Goal: Transaction & Acquisition: Register for event/course

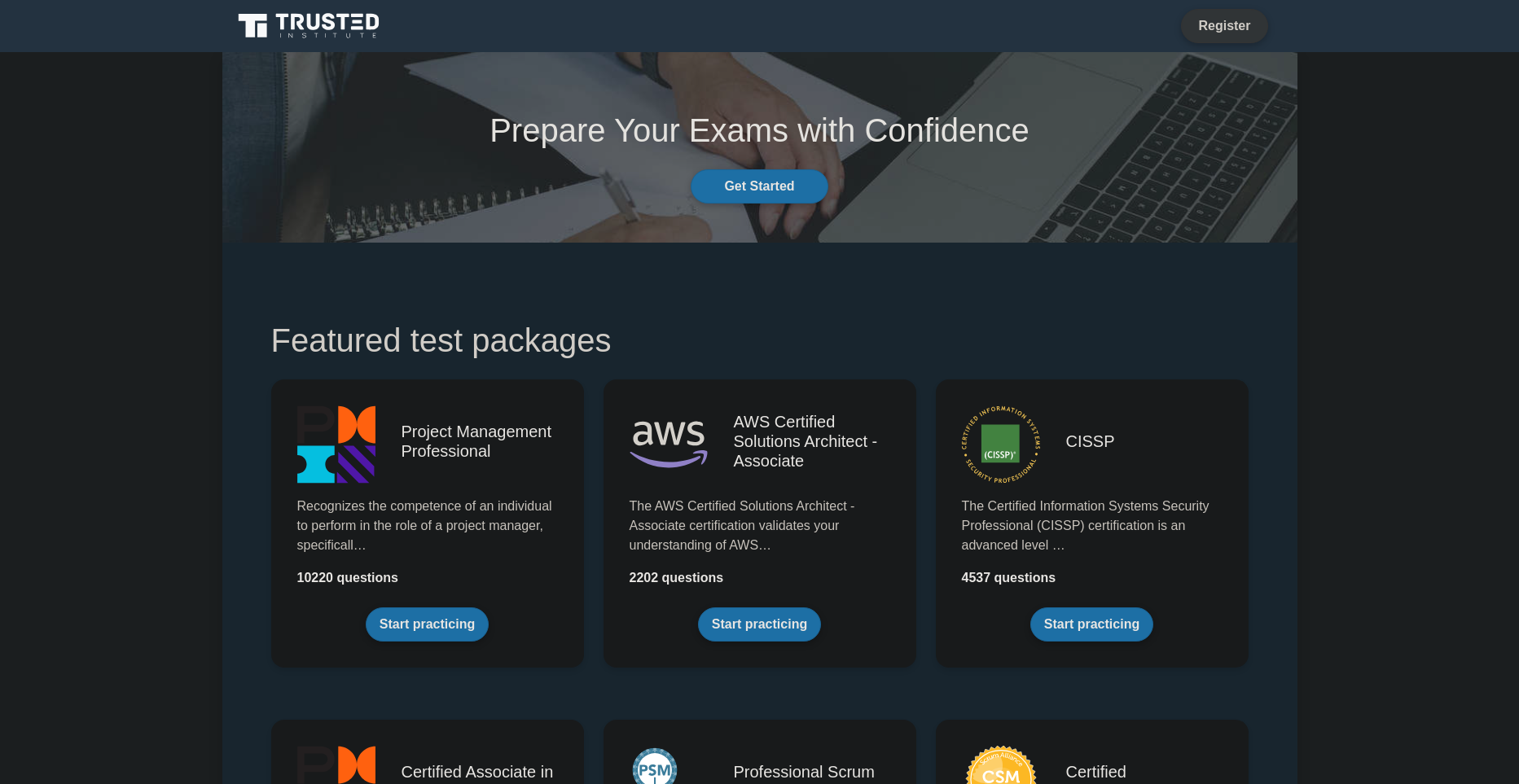
click at [1213, 32] on link "Register" at bounding box center [1224, 25] width 72 height 20
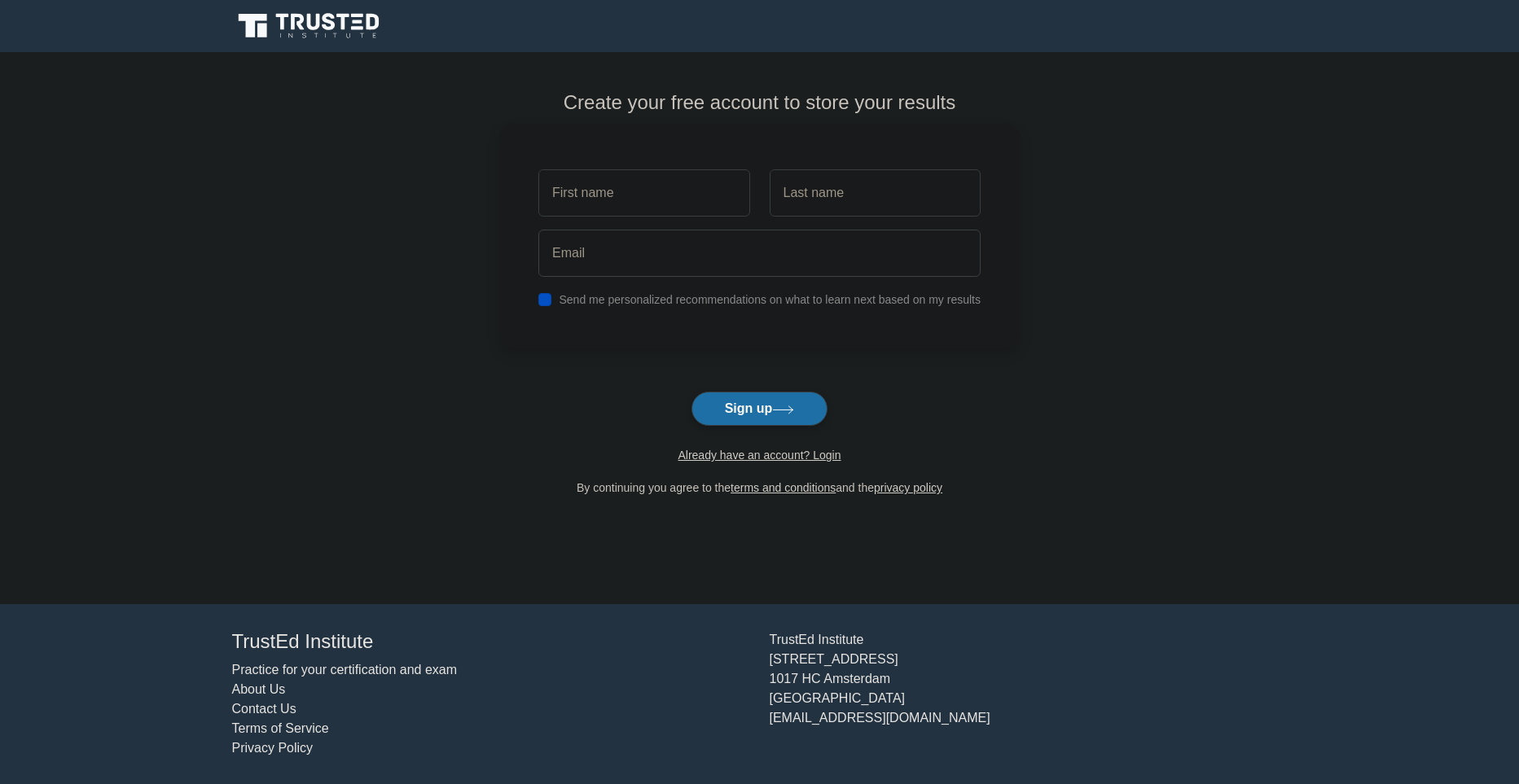
click at [584, 192] on input "text" at bounding box center [643, 192] width 211 height 47
type input "NELSON"
click at [831, 211] on input "text" at bounding box center [875, 192] width 211 height 47
type input "ESPINOSA"
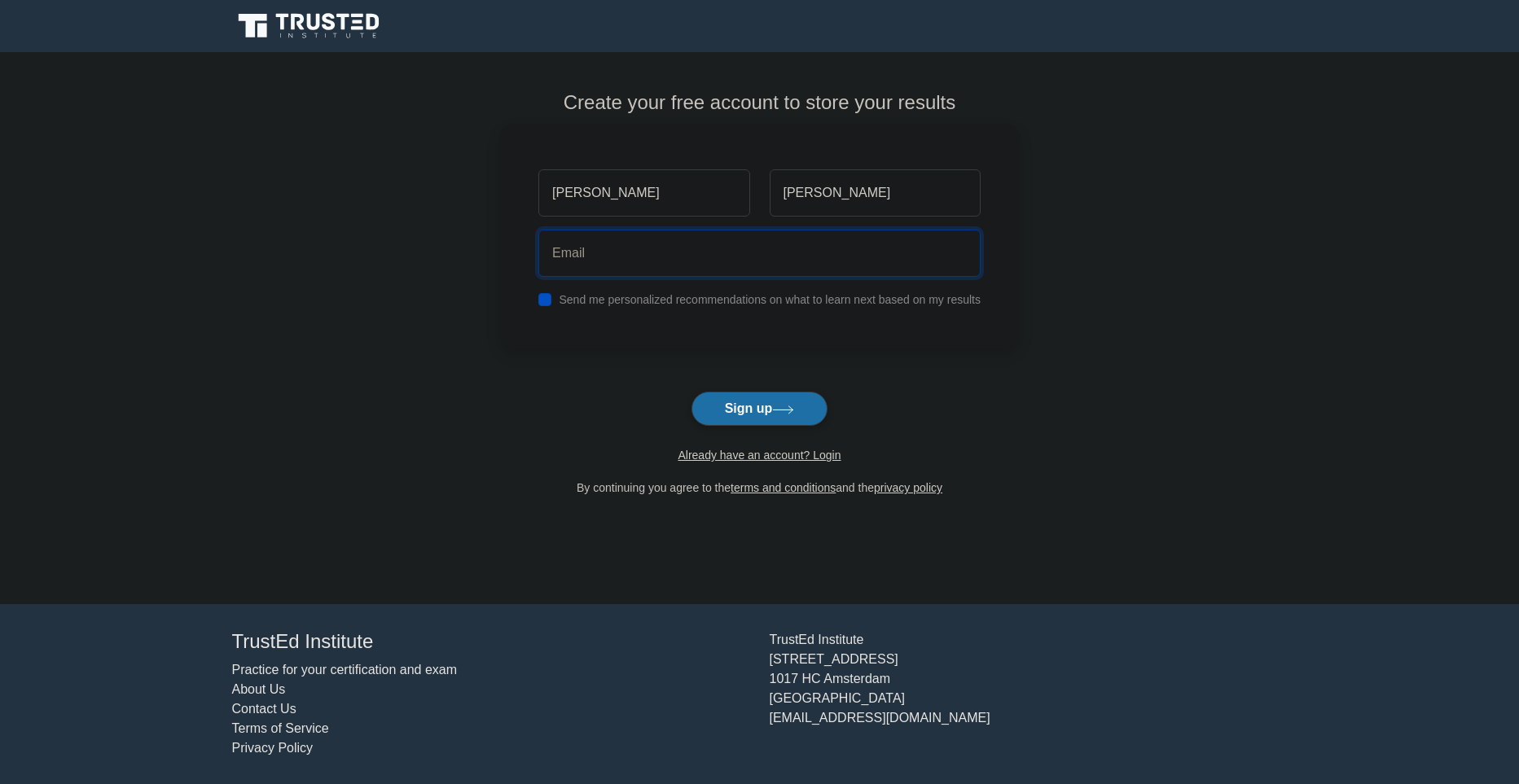
click at [605, 258] on input "email" at bounding box center [759, 253] width 442 height 47
type input "ing.nelsonespinosa@gmail.com"
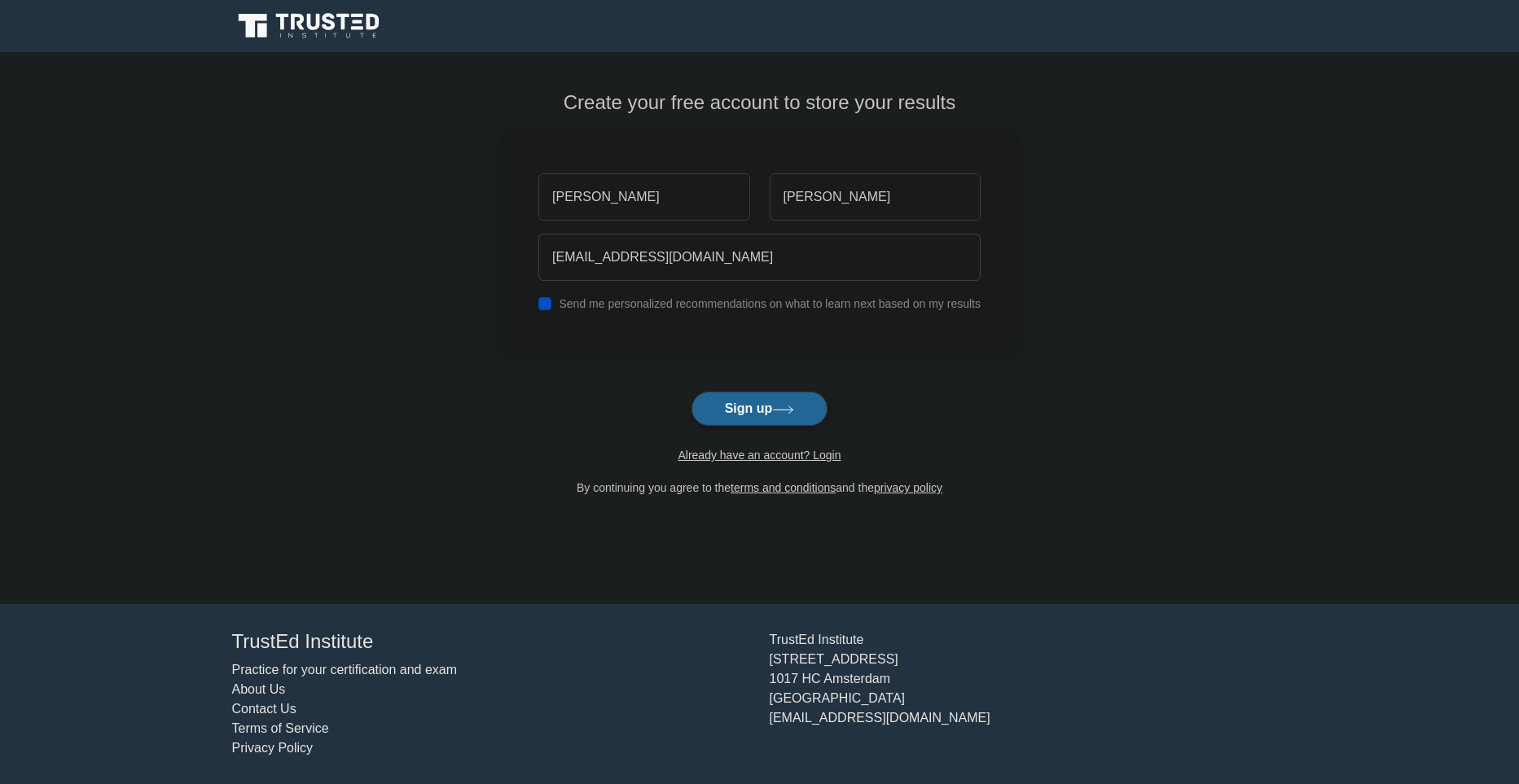
click at [770, 412] on button "Sign up" at bounding box center [760, 409] width 137 height 34
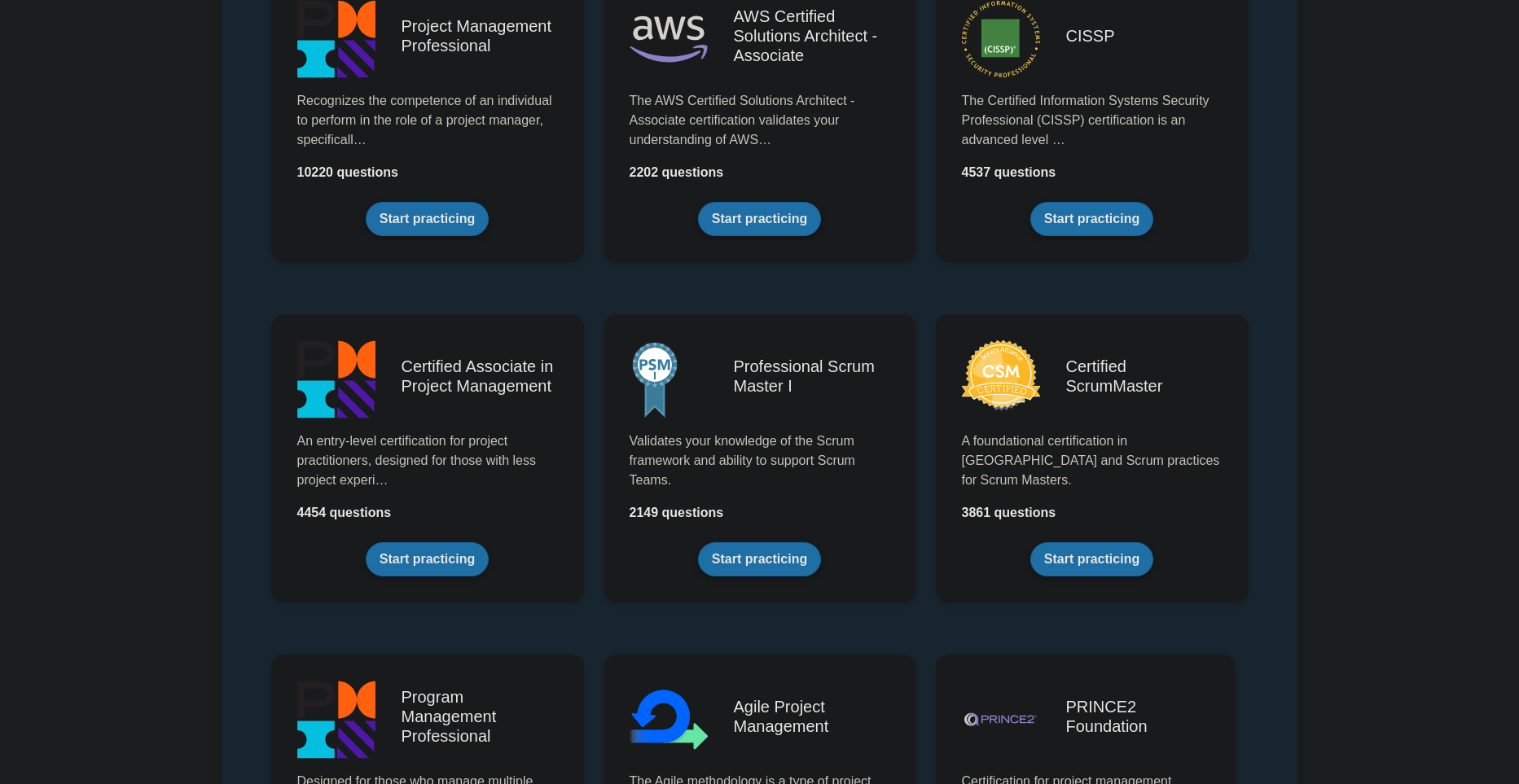
scroll to position [450, 0]
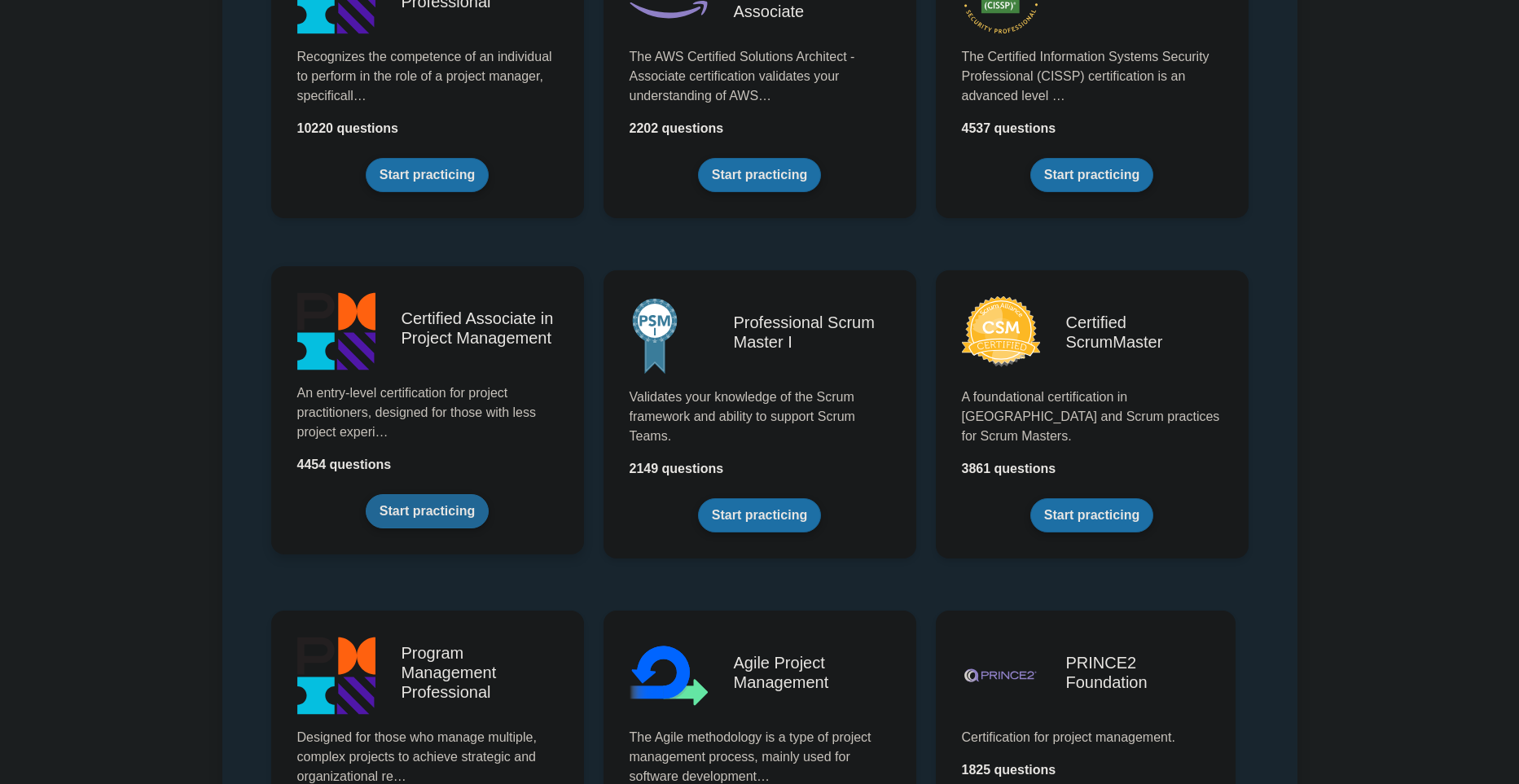
click at [438, 519] on link "Start practicing" at bounding box center [427, 511] width 123 height 34
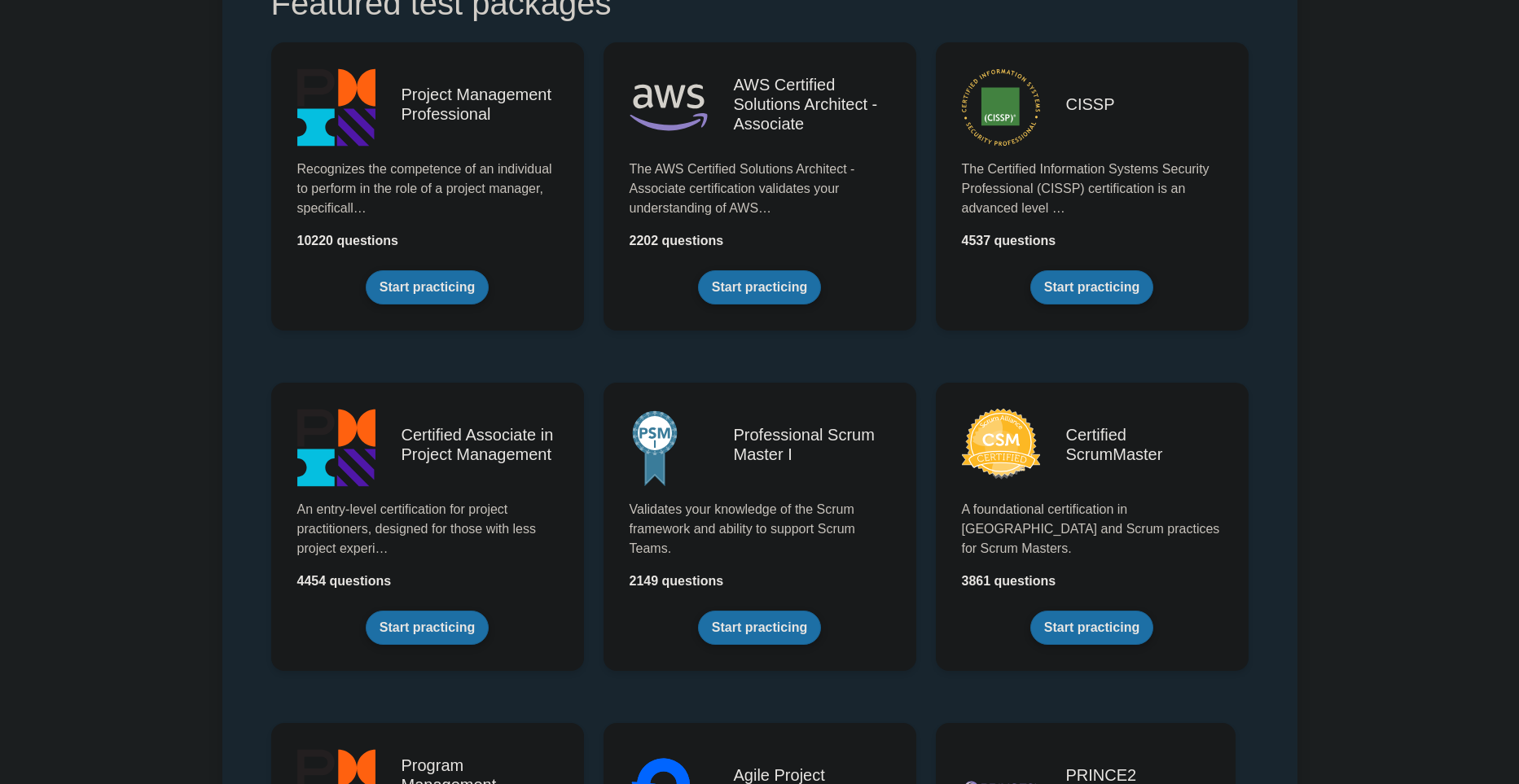
scroll to position [0, 0]
